Goal: Book appointment/travel/reservation

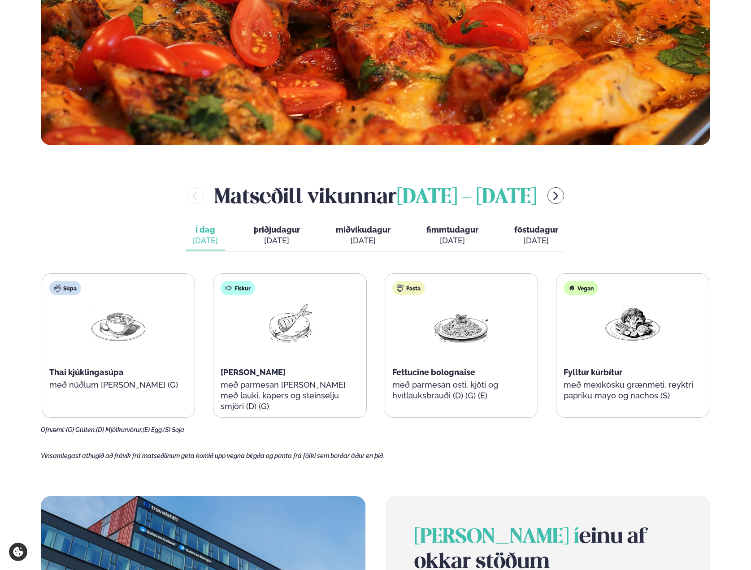
scroll to position [351, 0]
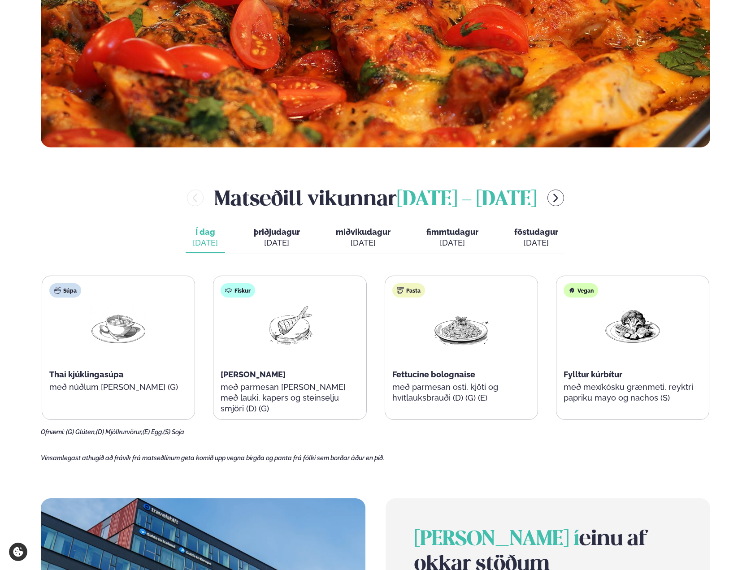
click at [277, 233] on span "þriðjudagur" at bounding box center [277, 231] width 46 height 9
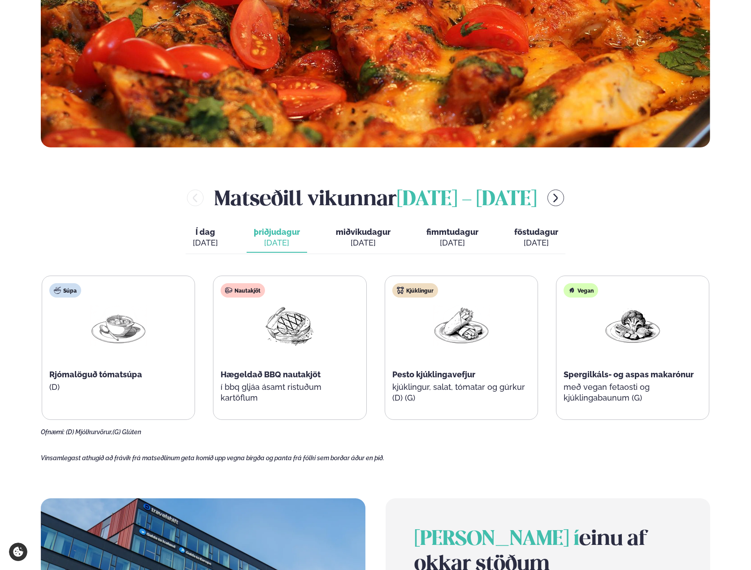
click at [360, 235] on span "miðvikudagur" at bounding box center [363, 231] width 55 height 9
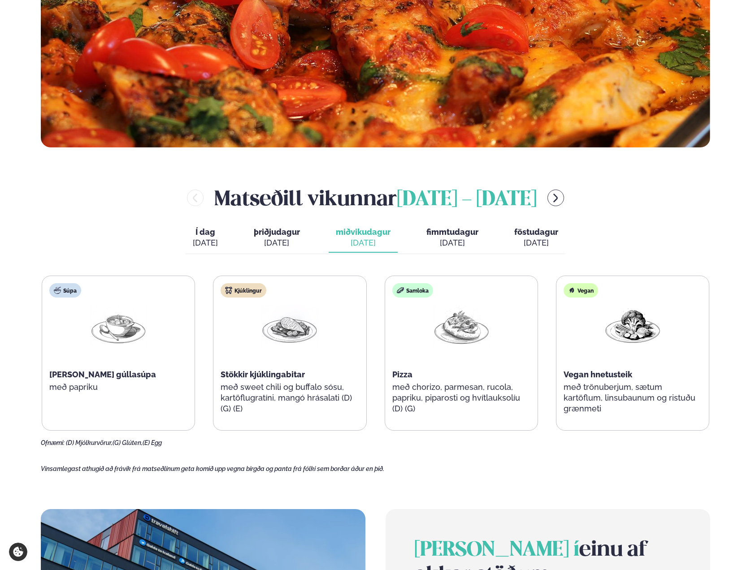
click at [448, 234] on span "fimmtudagur" at bounding box center [452, 231] width 52 height 9
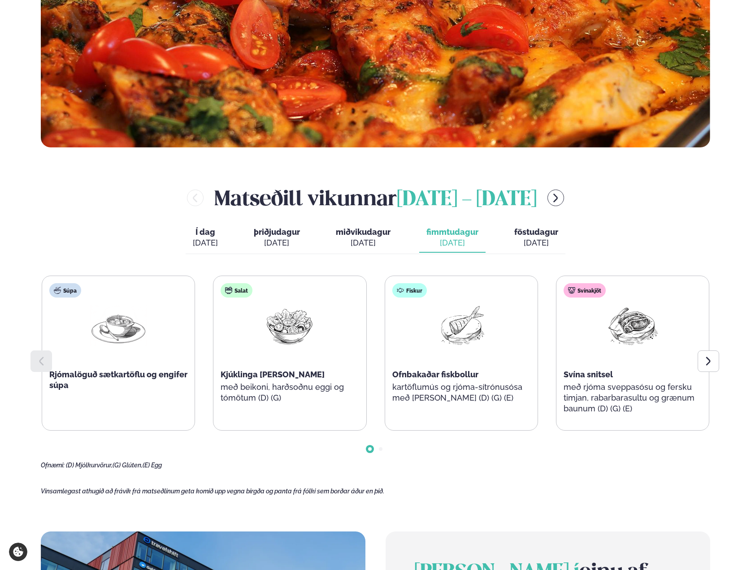
click at [373, 236] on span "miðvikudagur" at bounding box center [363, 231] width 55 height 9
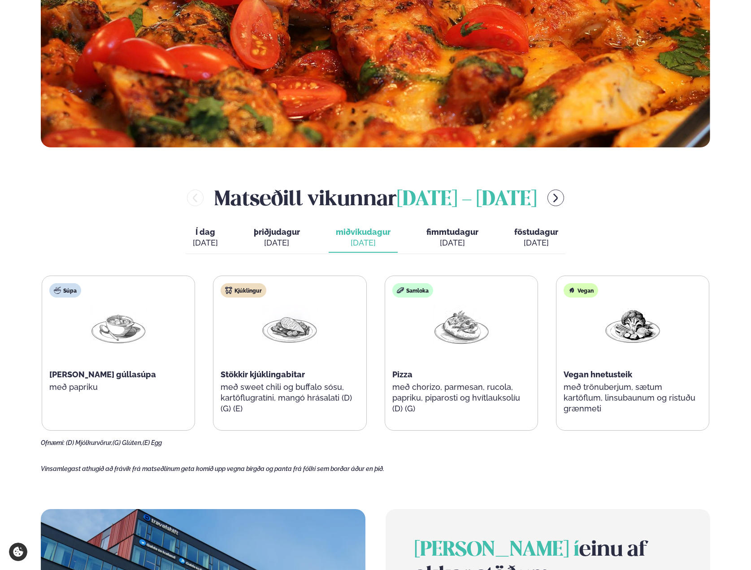
click at [539, 238] on div "[DATE]" at bounding box center [536, 243] width 44 height 11
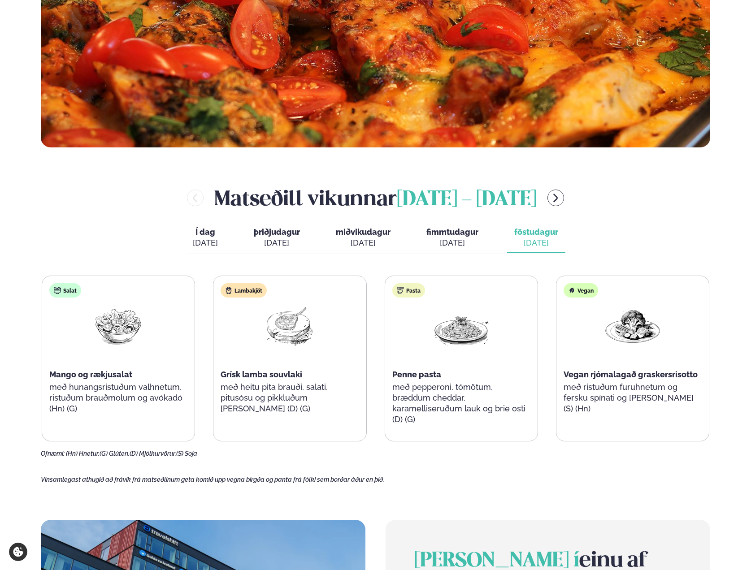
click at [449, 229] on span "fimmtudagur" at bounding box center [452, 231] width 52 height 9
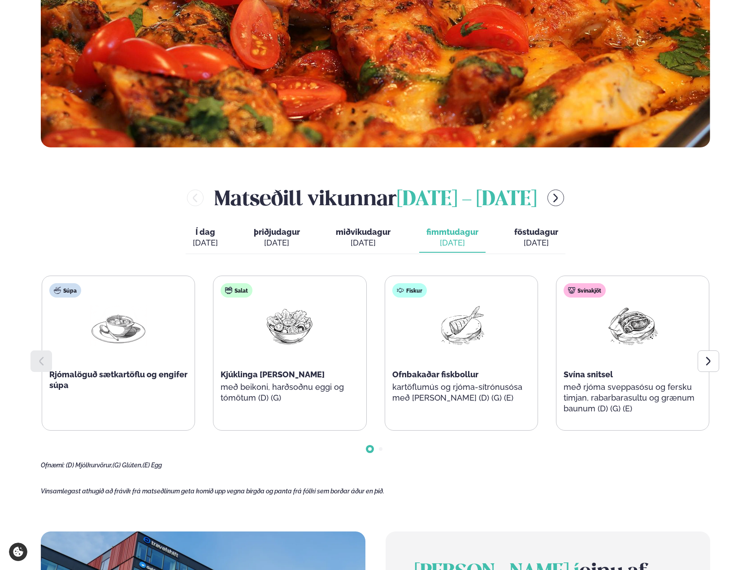
click at [357, 230] on span "miðvikudagur" at bounding box center [363, 231] width 55 height 9
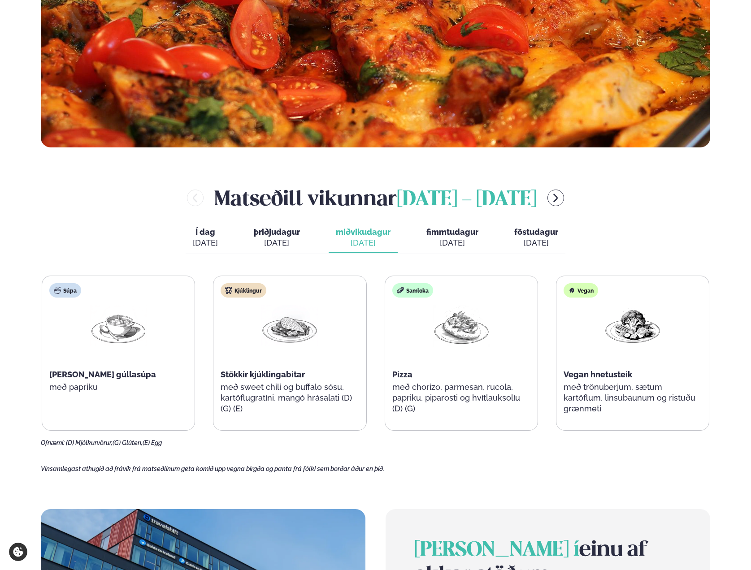
click at [282, 236] on span "þriðjudagur" at bounding box center [277, 231] width 46 height 9
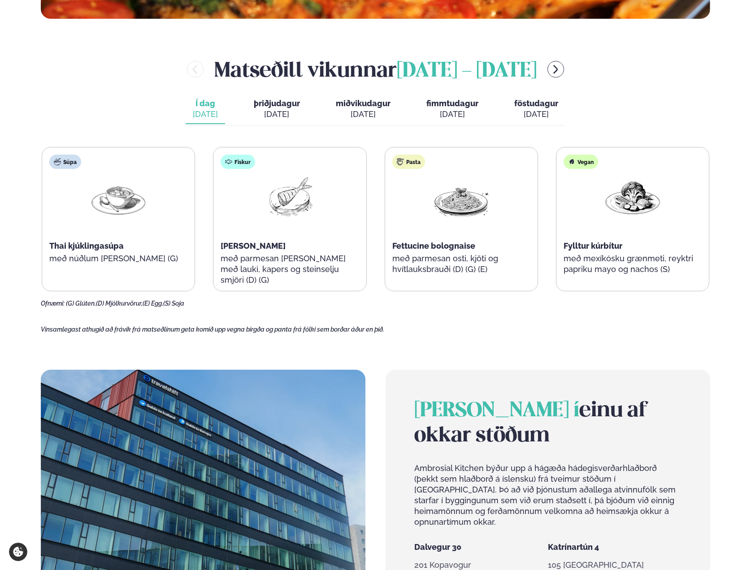
scroll to position [477, 0]
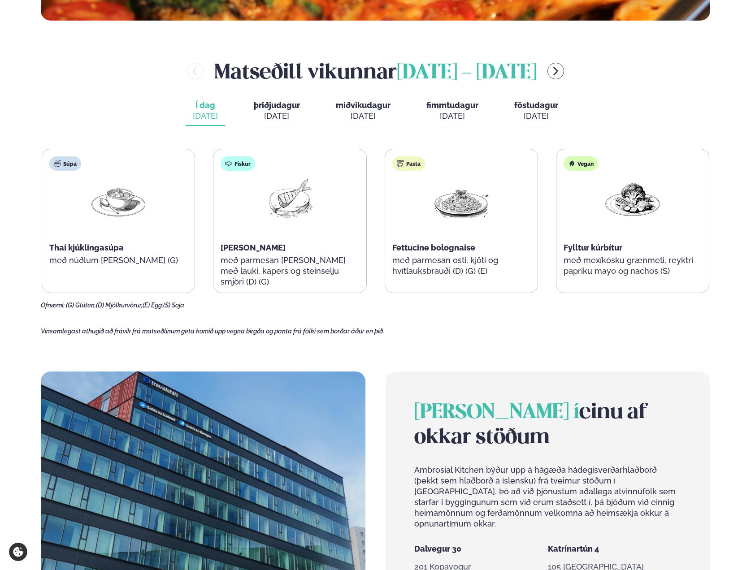
click at [367, 105] on span "miðvikudagur" at bounding box center [363, 104] width 55 height 9
